Goal: Transaction & Acquisition: Book appointment/travel/reservation

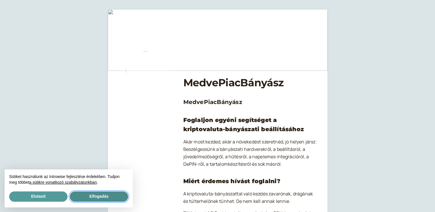
click at [101, 196] on font "Elfogadás" at bounding box center [98, 196] width 19 height 5
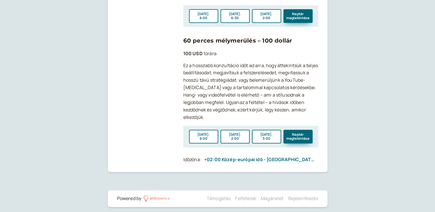
scroll to position [640, 0]
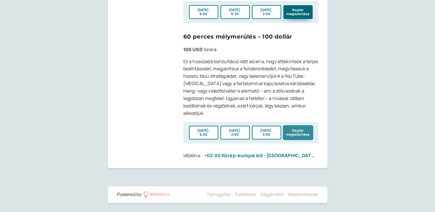
click at [295, 128] on font "Naptár megtekintése" at bounding box center [297, 132] width 23 height 9
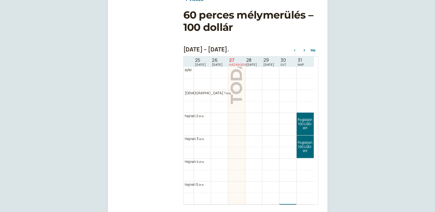
scroll to position [142, 0]
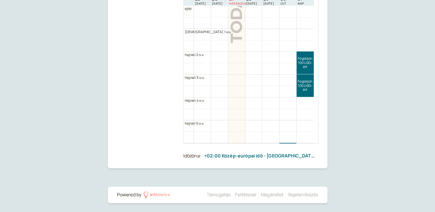
click at [425, 174] on div "Vissza 60 perces mélymerülés – 100 dollár [DATE] – [DATE]. [DATE] 25 [DATE] 26 …" at bounding box center [217, 35] width 435 height 355
click at [163, 194] on div "introwise" at bounding box center [160, 194] width 20 height 7
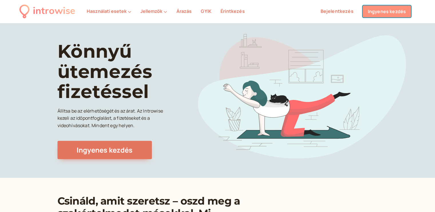
click at [388, 13] on font "Ingyenes kezdés" at bounding box center [387, 11] width 38 height 6
